Goal: Entertainment & Leisure: Consume media (video, audio)

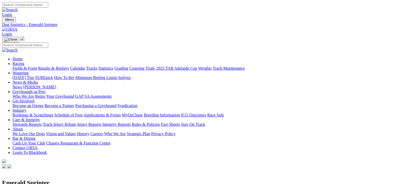
scroll to position [425, 0]
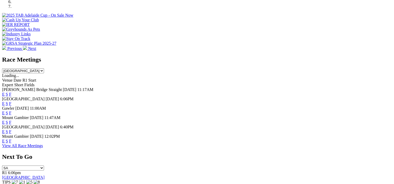
scroll to position [189, 0]
click at [11, 92] on link "F" at bounding box center [10, 94] width 2 height 4
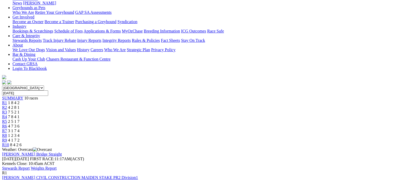
scroll to position [84, 0]
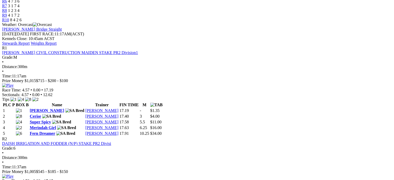
scroll to position [210, 0]
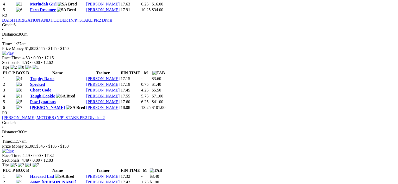
scroll to position [344, 0]
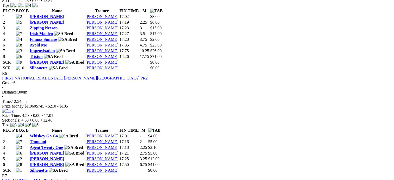
scroll to position [686, 0]
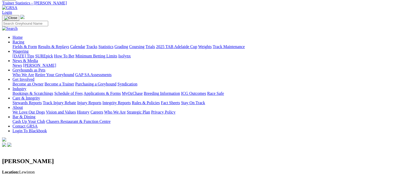
scroll to position [22, 0]
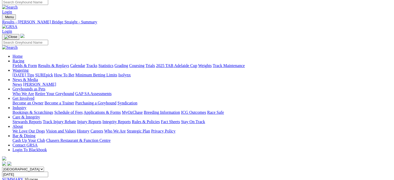
scroll to position [1, 0]
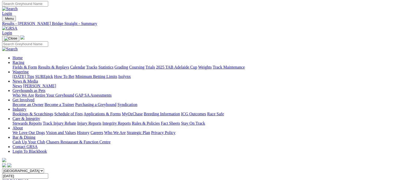
click at [69, 65] on link "Results & Replays" at bounding box center [53, 67] width 31 height 4
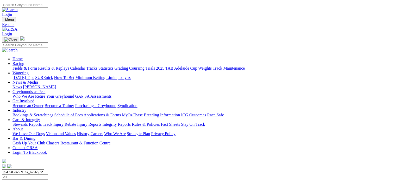
click at [38, 180] on span "10 races" at bounding box center [31, 182] width 14 height 4
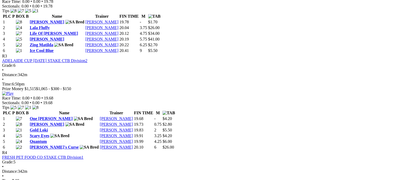
scroll to position [401, 0]
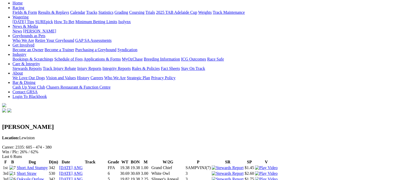
scroll to position [58, 0]
